Goal: Navigation & Orientation: Find specific page/section

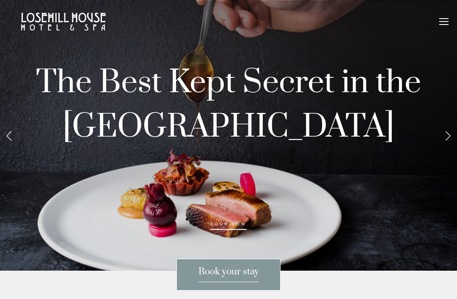
click at [447, 25] on div at bounding box center [443, 22] width 9 height 9
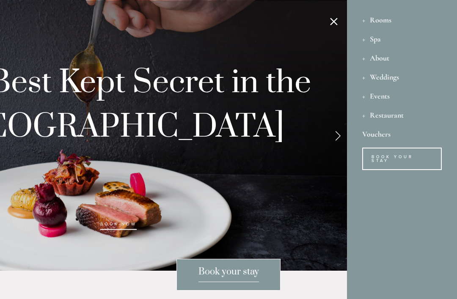
click at [373, 27] on div "Rooms" at bounding box center [402, 19] width 80 height 19
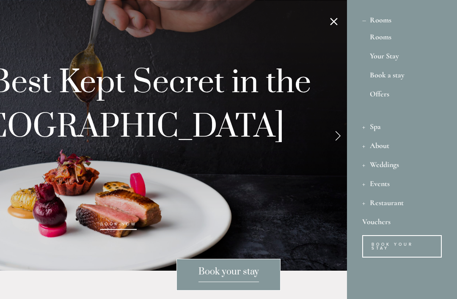
click at [388, 37] on link "Rooms" at bounding box center [402, 38] width 64 height 11
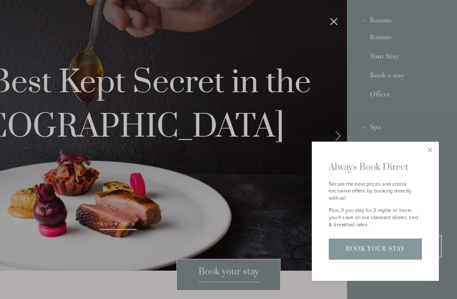
click at [382, 43] on div at bounding box center [228, 149] width 457 height 299
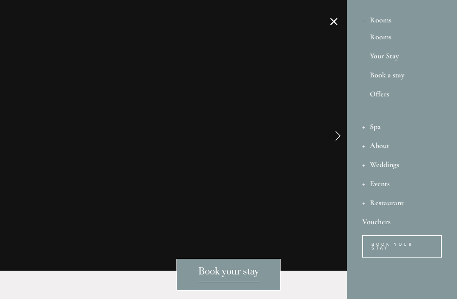
click at [390, 41] on link "Rooms" at bounding box center [402, 38] width 64 height 11
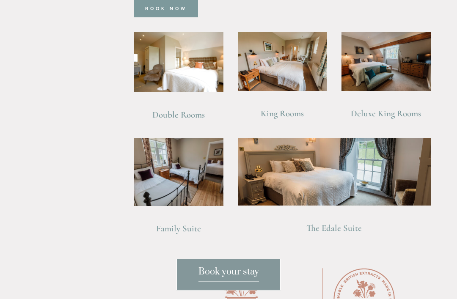
scroll to position [608, 0]
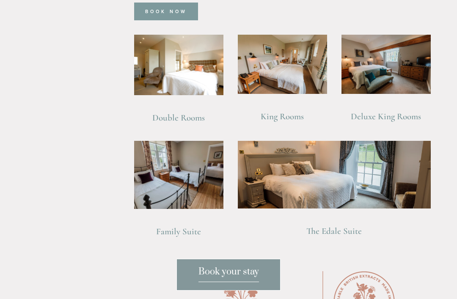
click at [399, 79] on img at bounding box center [385, 65] width 89 height 60
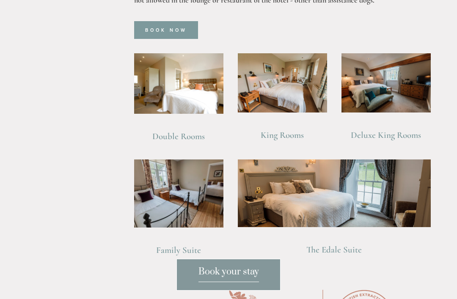
scroll to position [590, 0]
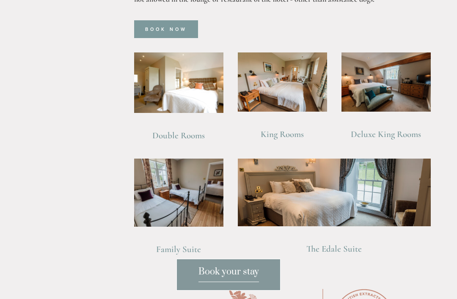
click at [293, 91] on img at bounding box center [282, 82] width 89 height 60
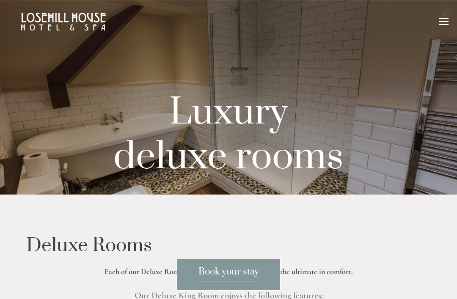
click at [443, 104] on div at bounding box center [228, 97] width 457 height 195
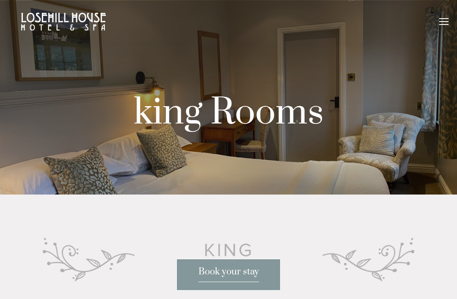
click at [443, 25] on div at bounding box center [443, 22] width 9 height 9
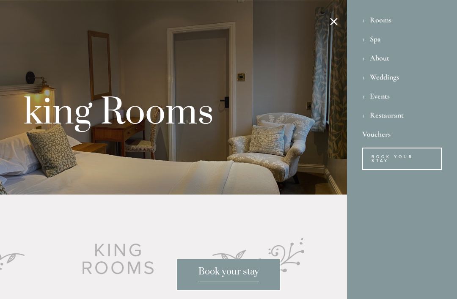
click at [397, 157] on link "Book Your Stay" at bounding box center [402, 159] width 80 height 22
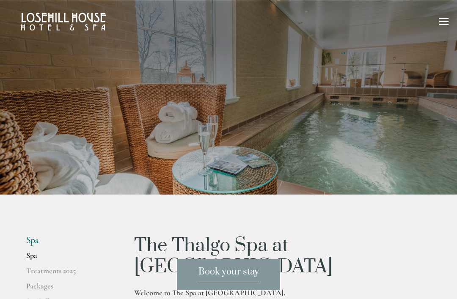
click at [441, 20] on div at bounding box center [443, 22] width 9 height 9
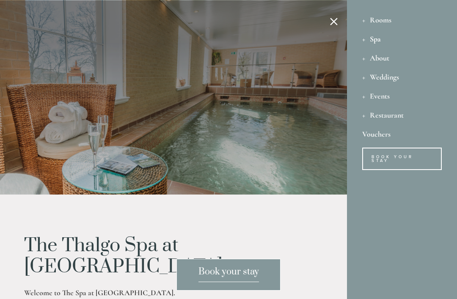
click at [369, 40] on div "Spa" at bounding box center [402, 38] width 80 height 19
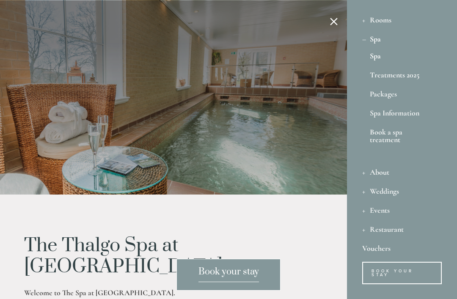
click at [386, 16] on div "Rooms" at bounding box center [402, 19] width 80 height 19
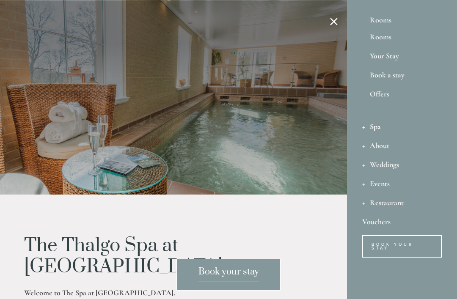
click at [395, 203] on div "Restaurant" at bounding box center [402, 202] width 80 height 19
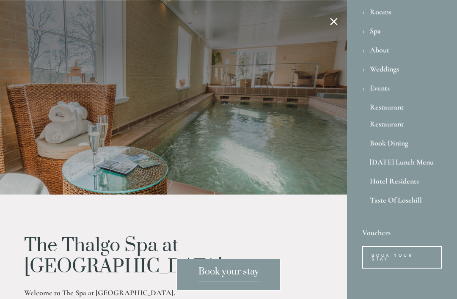
scroll to position [8, 0]
click at [366, 110] on div "Restaurant" at bounding box center [402, 107] width 80 height 19
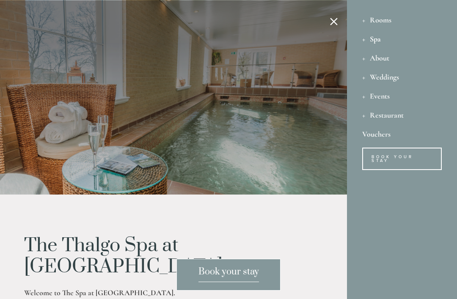
scroll to position [0, 0]
click at [333, 21] on div at bounding box center [118, 149] width 457 height 299
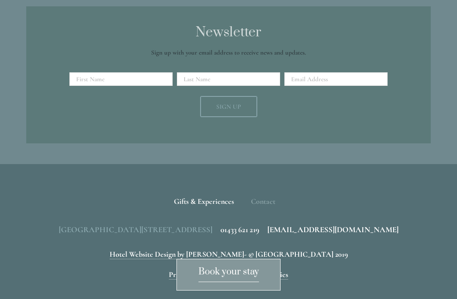
scroll to position [1216, 0]
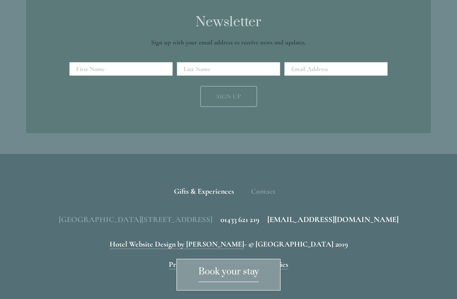
click at [212, 215] on span "[GEOGRAPHIC_DATA][STREET_ADDRESS]" at bounding box center [136, 220] width 154 height 10
copy span "S33 6AF,"
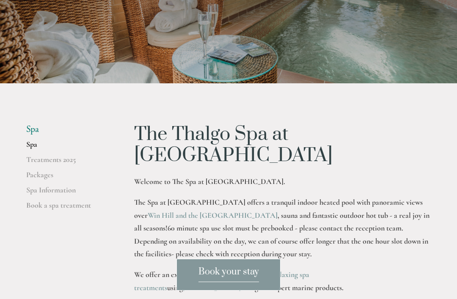
scroll to position [0, 0]
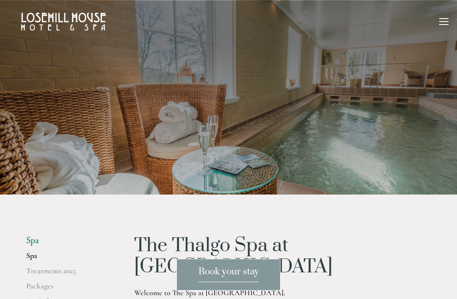
click at [442, 18] on div at bounding box center [443, 18] width 9 height 1
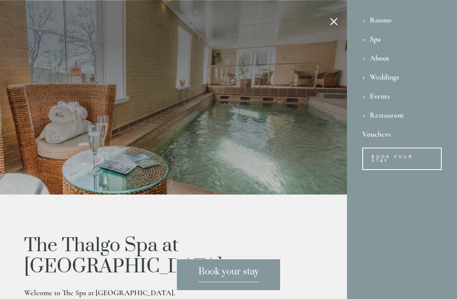
click at [382, 42] on div "Spa" at bounding box center [402, 38] width 80 height 19
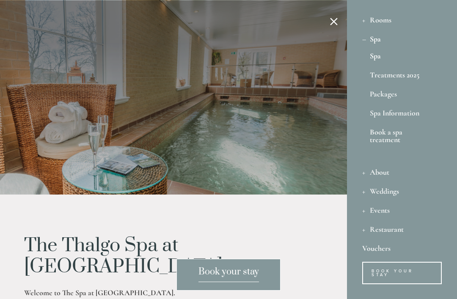
click at [374, 49] on div "Spa" at bounding box center [402, 57] width 64 height 19
click at [380, 56] on link "Spa" at bounding box center [402, 57] width 64 height 11
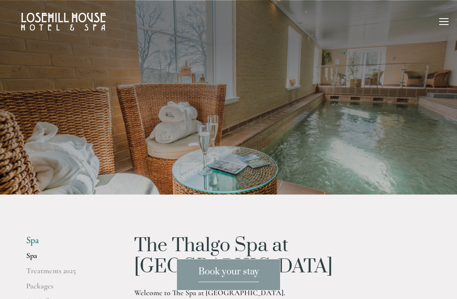
click at [443, 22] on div at bounding box center [443, 22] width 9 height 9
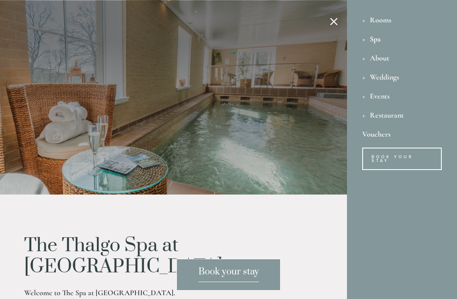
click at [387, 39] on div "Spa" at bounding box center [402, 38] width 80 height 19
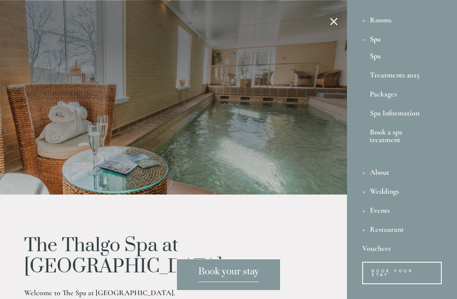
click at [403, 114] on link "Spa Information" at bounding box center [402, 114] width 64 height 11
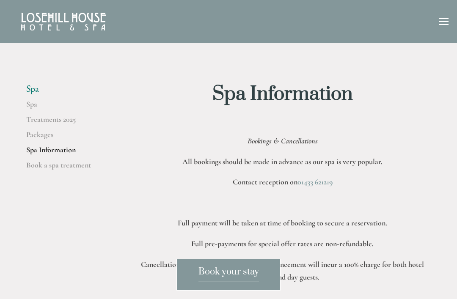
click at [36, 110] on link "Spa" at bounding box center [66, 106] width 81 height 15
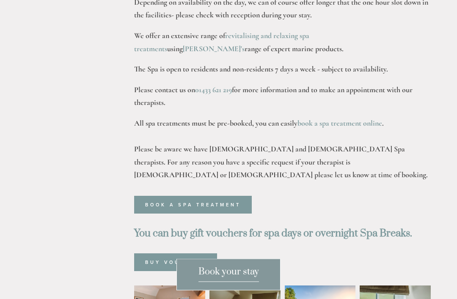
scroll to position [345, 0]
